Goal: Task Accomplishment & Management: Use online tool/utility

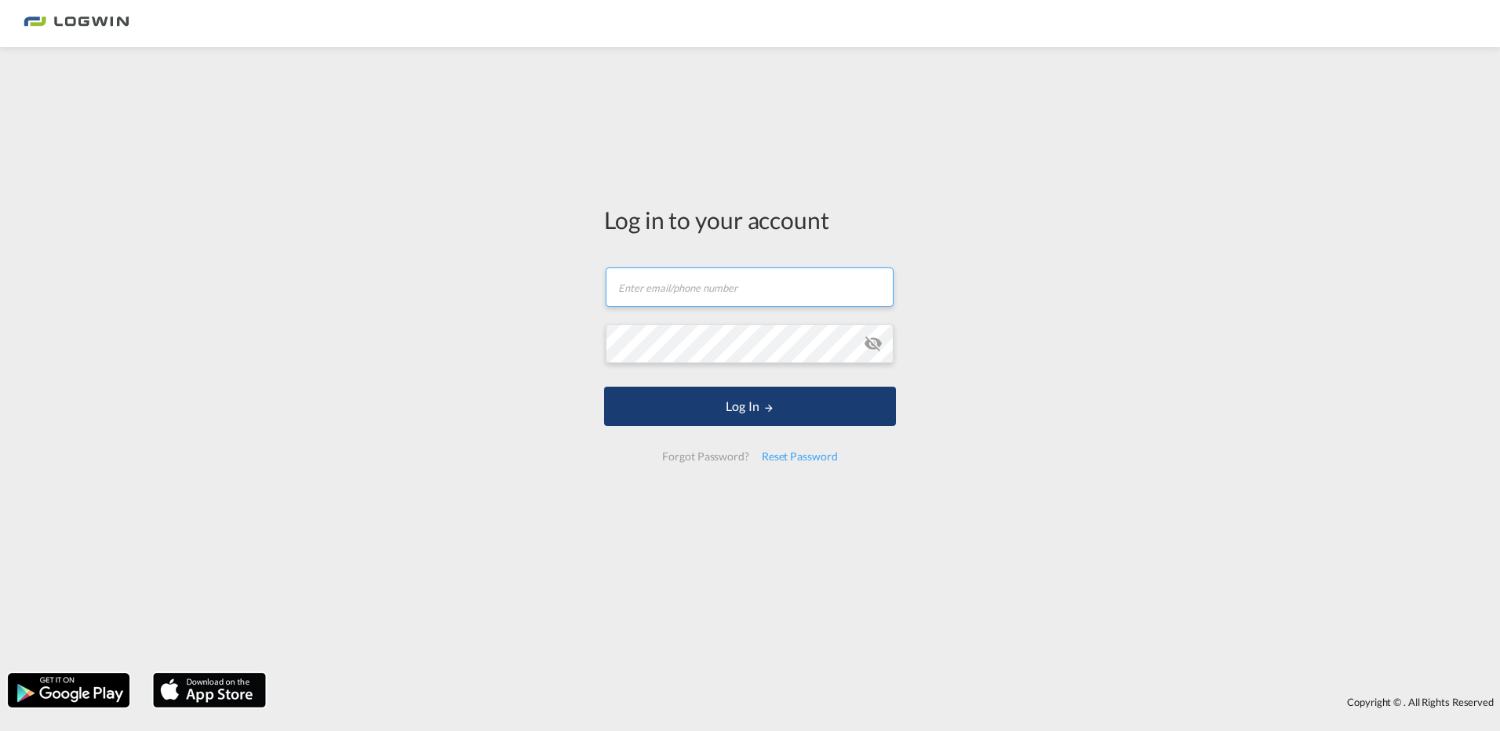
type input "[PERSON_NAME][EMAIL_ADDRESS][DOMAIN_NAME]"
click at [713, 408] on button "Log In" at bounding box center [750, 406] width 292 height 39
